Goal: Task Accomplishment & Management: Complete application form

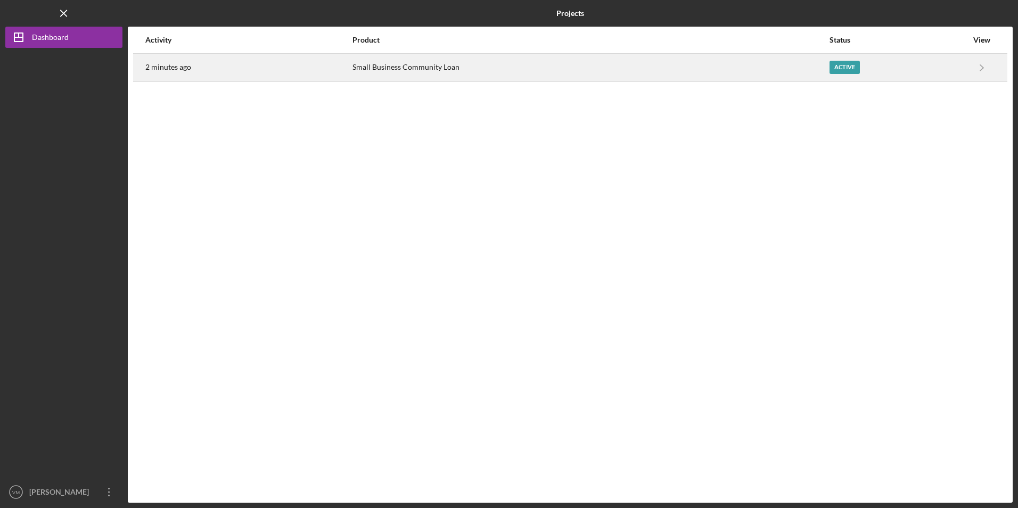
click at [445, 68] on div "Small Business Community Loan" at bounding box center [590, 67] width 477 height 27
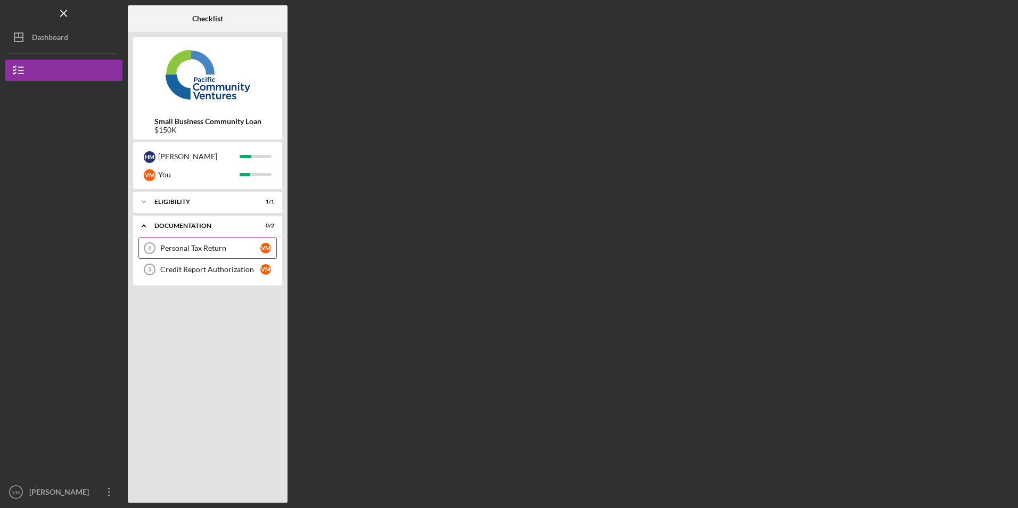
click at [168, 250] on div "Personal Tax Return" at bounding box center [210, 248] width 100 height 9
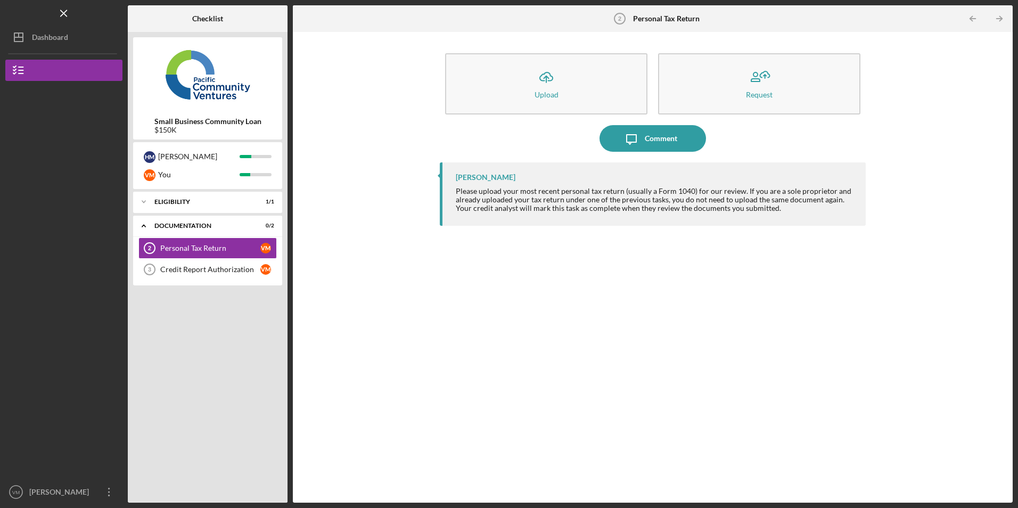
click at [895, 128] on div "Icon/Upload Upload Request Icon/Message Comment [PERSON_NAME] Please upload you…" at bounding box center [652, 267] width 709 height 460
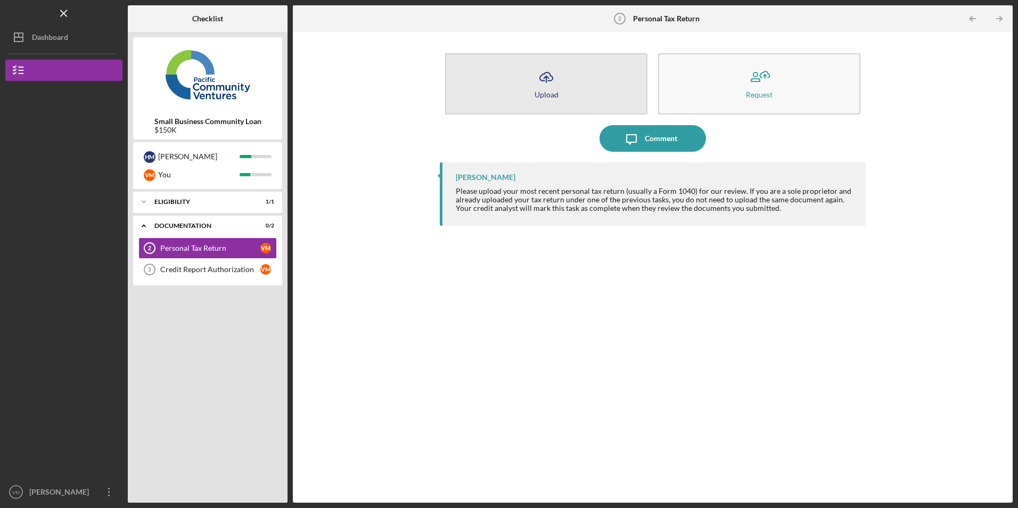
click at [548, 80] on icon "button" at bounding box center [546, 76] width 13 height 8
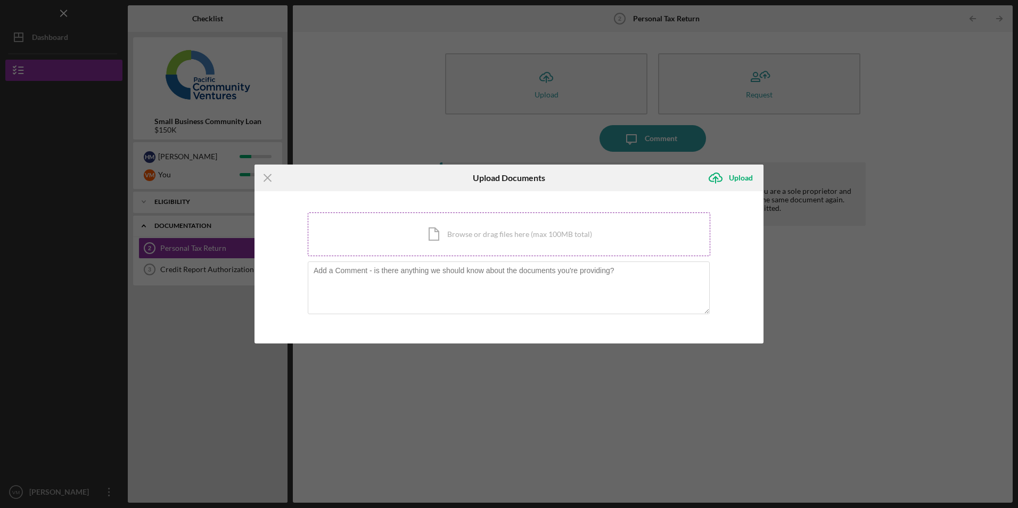
click at [444, 239] on div "Icon/Document Browse or drag files here (max 100MB total) Tap to choose files o…" at bounding box center [509, 234] width 403 height 44
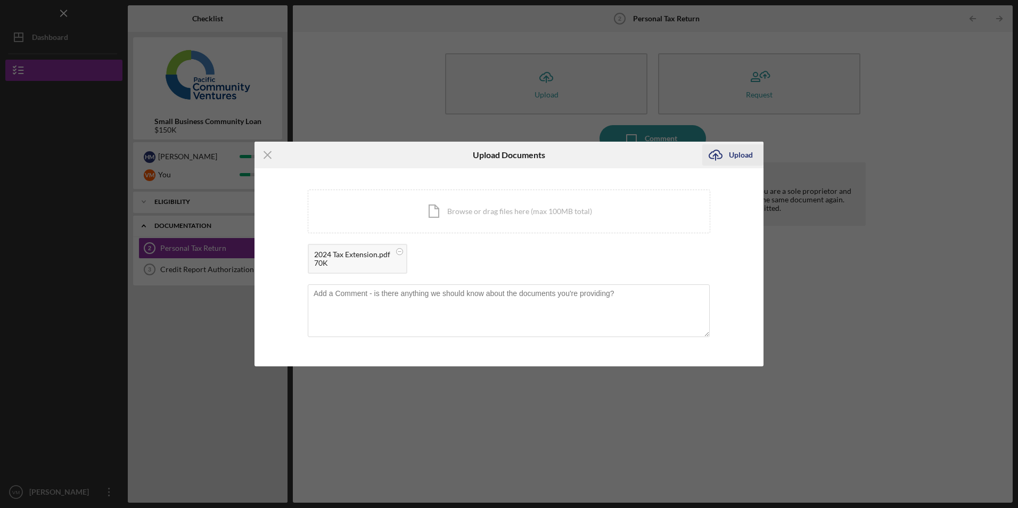
click at [717, 154] on icon "Icon/Upload" at bounding box center [715, 155] width 27 height 27
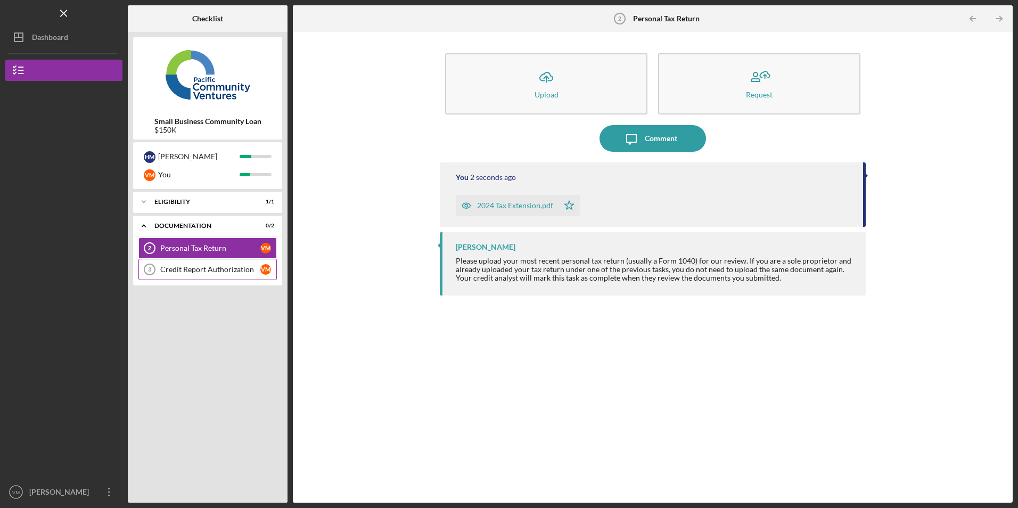
click at [219, 268] on div "Credit Report Authorization" at bounding box center [210, 269] width 100 height 9
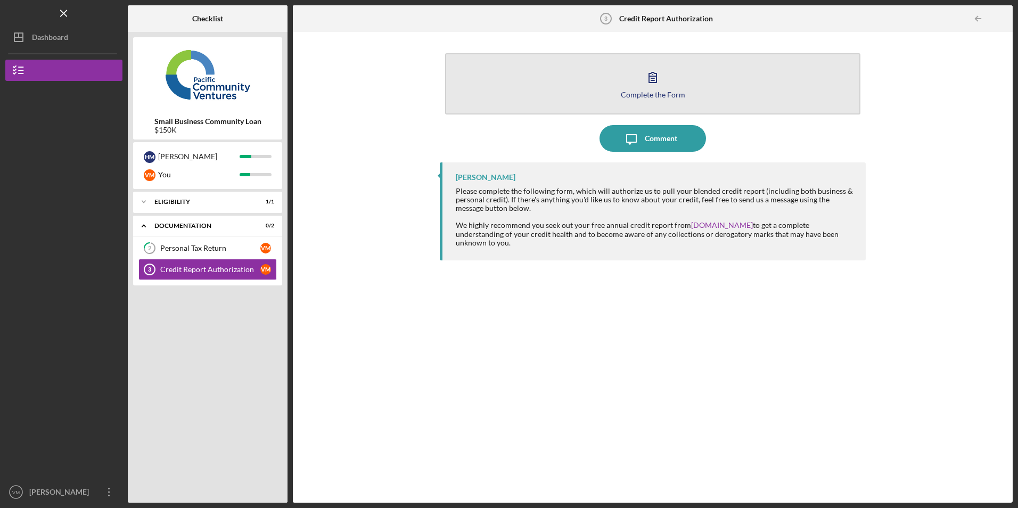
click at [647, 83] on icon "button" at bounding box center [652, 77] width 27 height 27
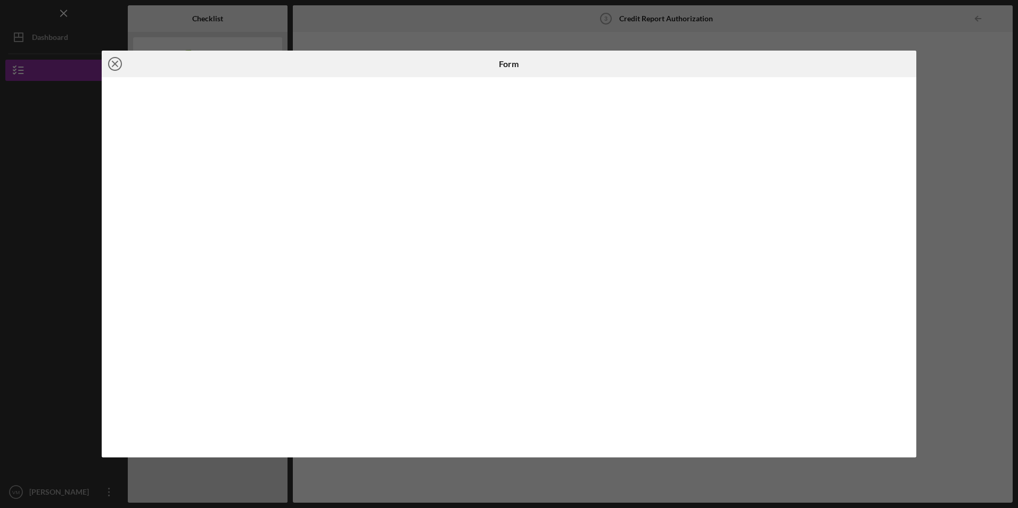
click at [113, 64] on icon "Icon/Close" at bounding box center [115, 64] width 27 height 27
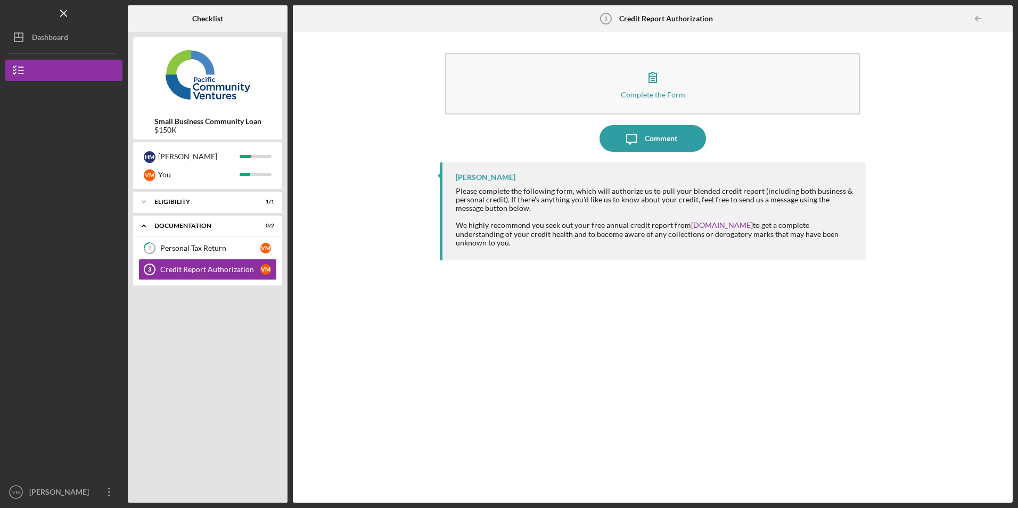
click at [414, 261] on div "Complete the Form Form Icon/Message Comment [PERSON_NAME] Please complete the f…" at bounding box center [652, 267] width 709 height 460
click at [208, 245] on div "Personal Tax Return" at bounding box center [210, 248] width 100 height 9
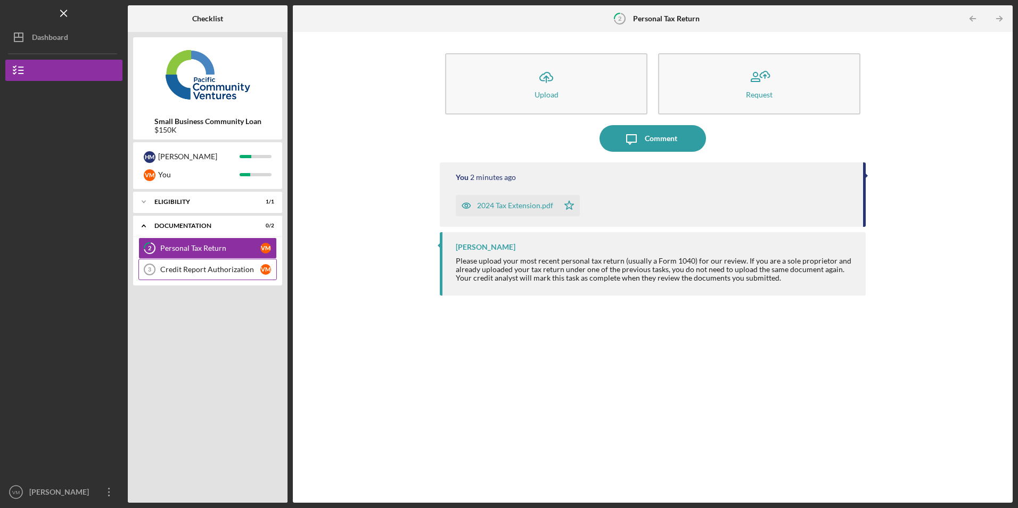
click at [204, 269] on div "Credit Report Authorization" at bounding box center [210, 269] width 100 height 9
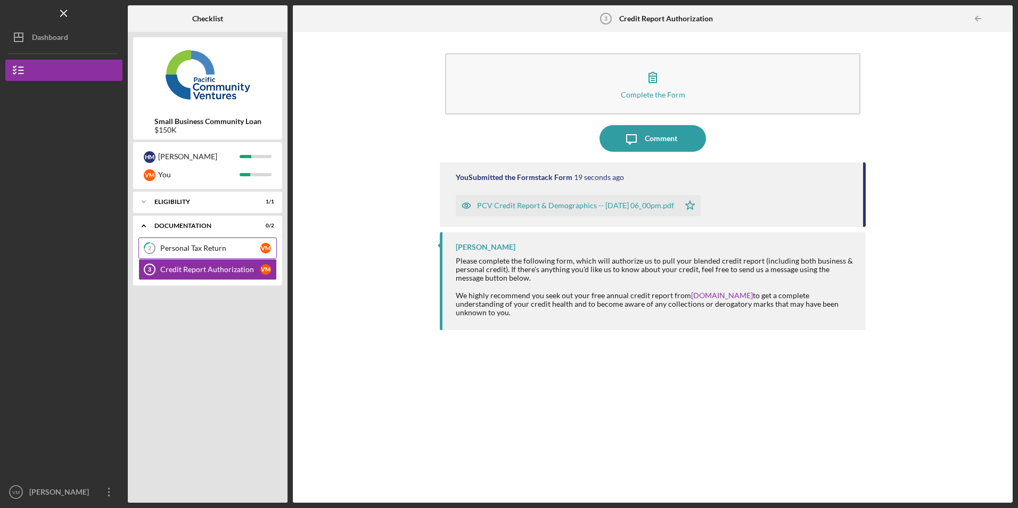
click at [212, 250] on div "Personal Tax Return" at bounding box center [210, 248] width 100 height 9
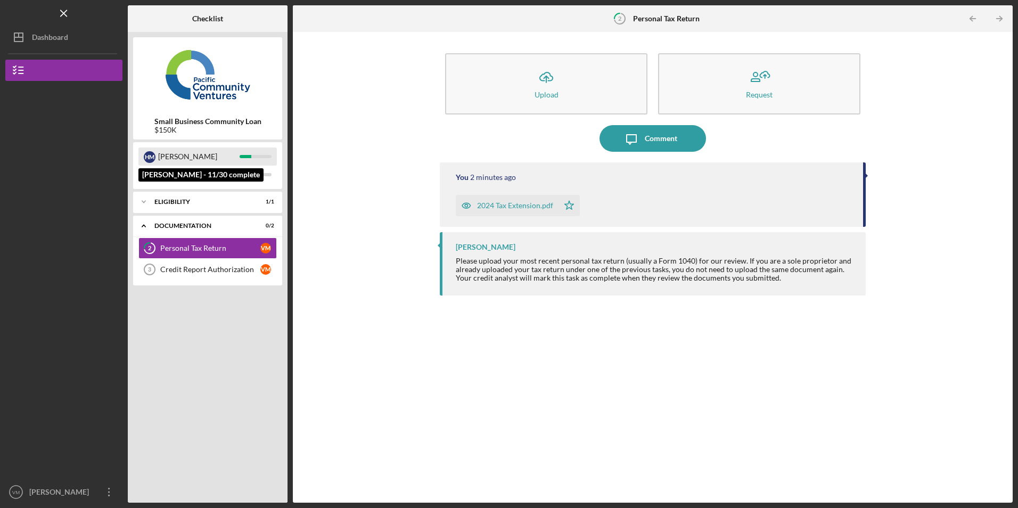
click at [236, 161] on div "[PERSON_NAME]" at bounding box center [198, 156] width 81 height 18
click at [351, 158] on div "Icon/Upload Upload Request Icon/Message Comment You 2 minutes ago 2024 Tax Exte…" at bounding box center [652, 267] width 709 height 460
click at [178, 201] on div "Eligibility" at bounding box center [211, 202] width 114 height 6
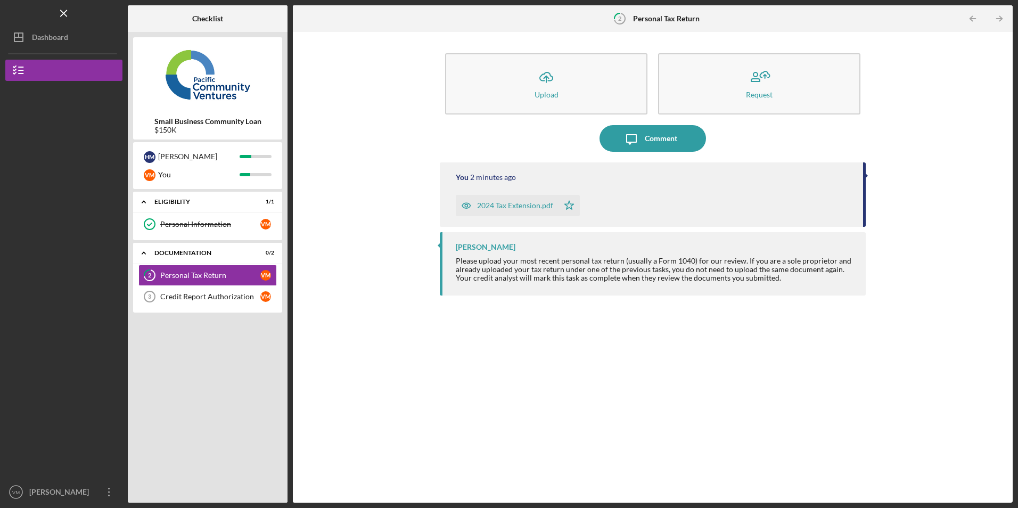
click at [349, 195] on div "Icon/Upload Upload Request Icon/Message Comment You 2 minutes ago 2024 Tax Exte…" at bounding box center [652, 267] width 709 height 460
click at [91, 495] on div "[PERSON_NAME]" at bounding box center [61, 493] width 69 height 24
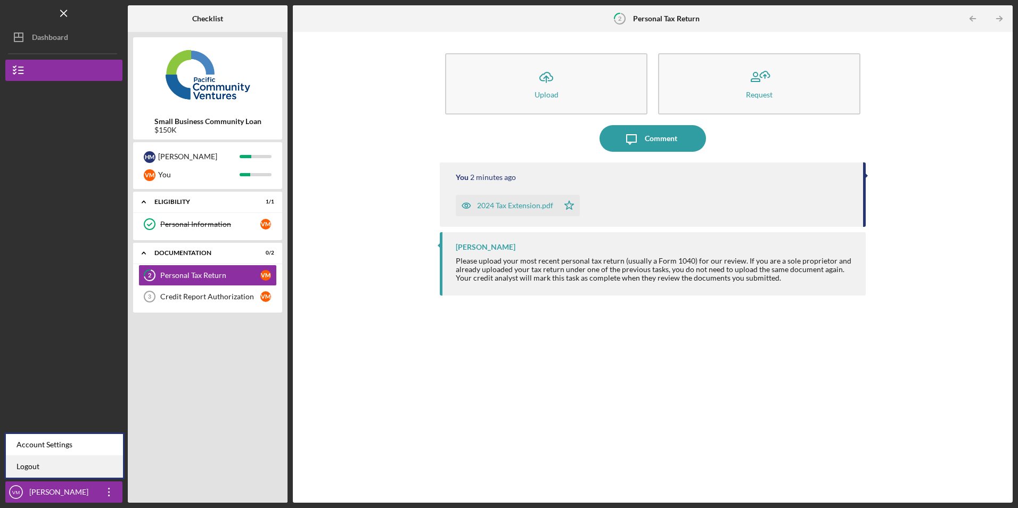
click at [30, 468] on link "Logout" at bounding box center [64, 467] width 117 height 22
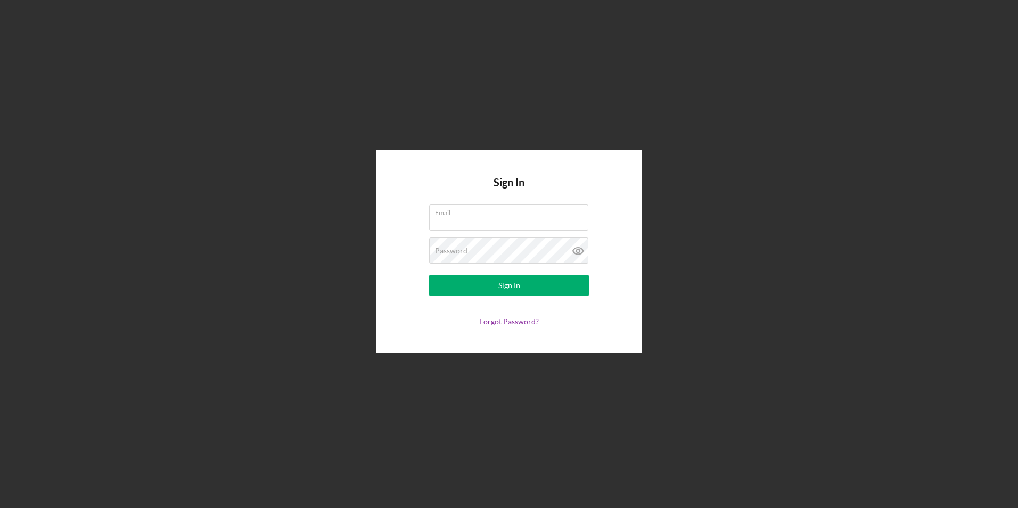
type input "[EMAIL_ADDRESS][DOMAIN_NAME]"
